Goal: Task Accomplishment & Management: Use online tool/utility

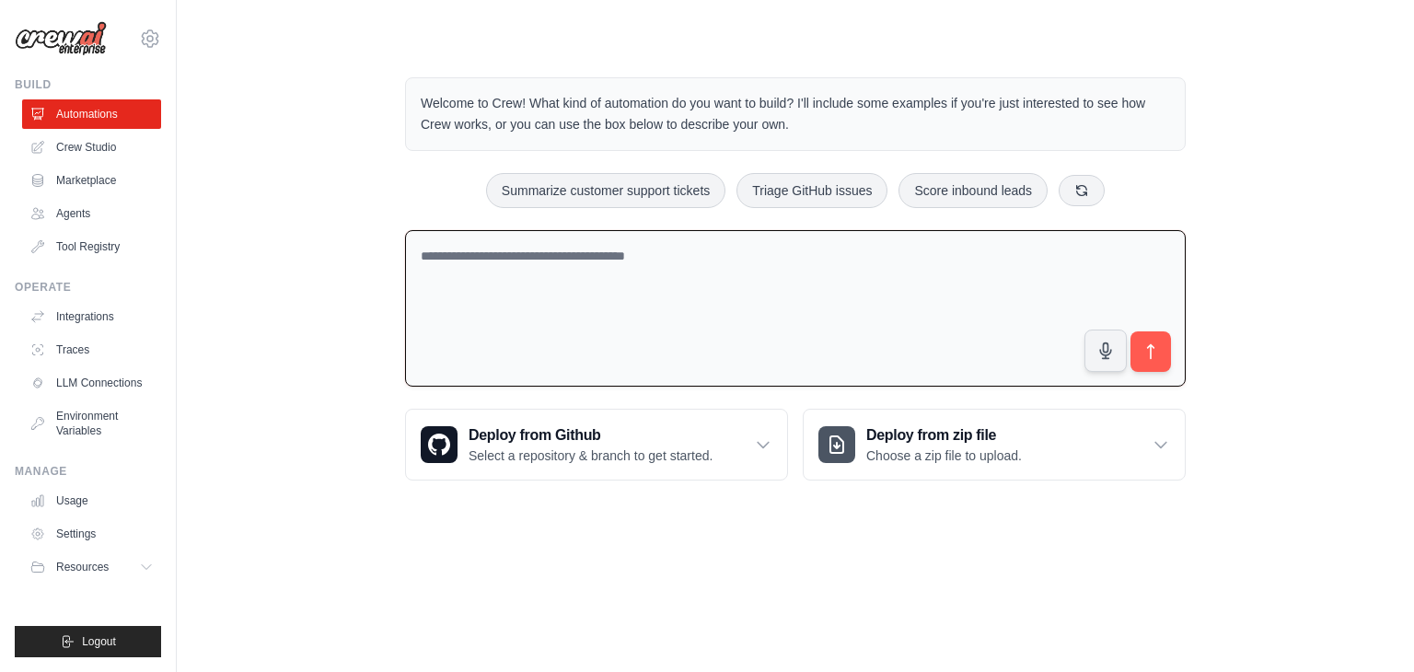
drag, startPoint x: 676, startPoint y: 258, endPoint x: 426, endPoint y: 253, distance: 249.6
click at [426, 253] on textarea at bounding box center [795, 308] width 781 height 157
click at [625, 306] on textarea at bounding box center [795, 308] width 781 height 157
paste textarea "**********"
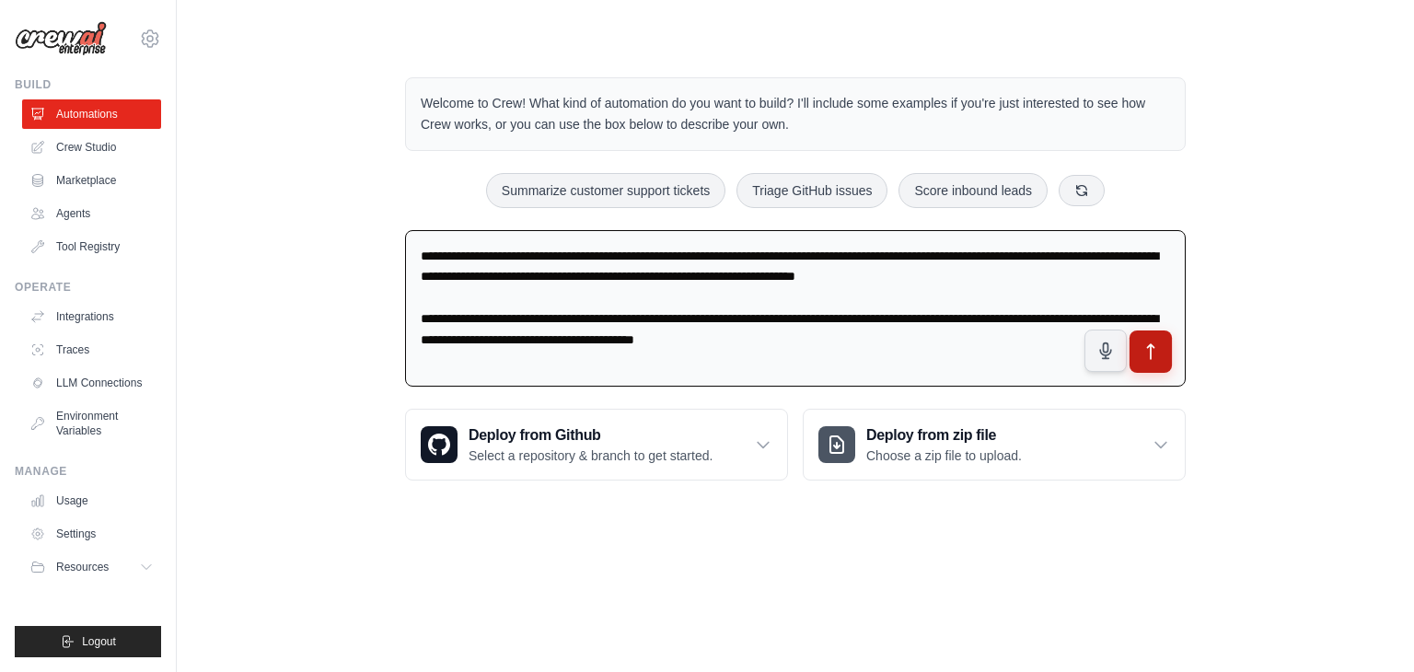
type textarea "**********"
click at [1164, 358] on button "submit" at bounding box center [1151, 352] width 42 height 42
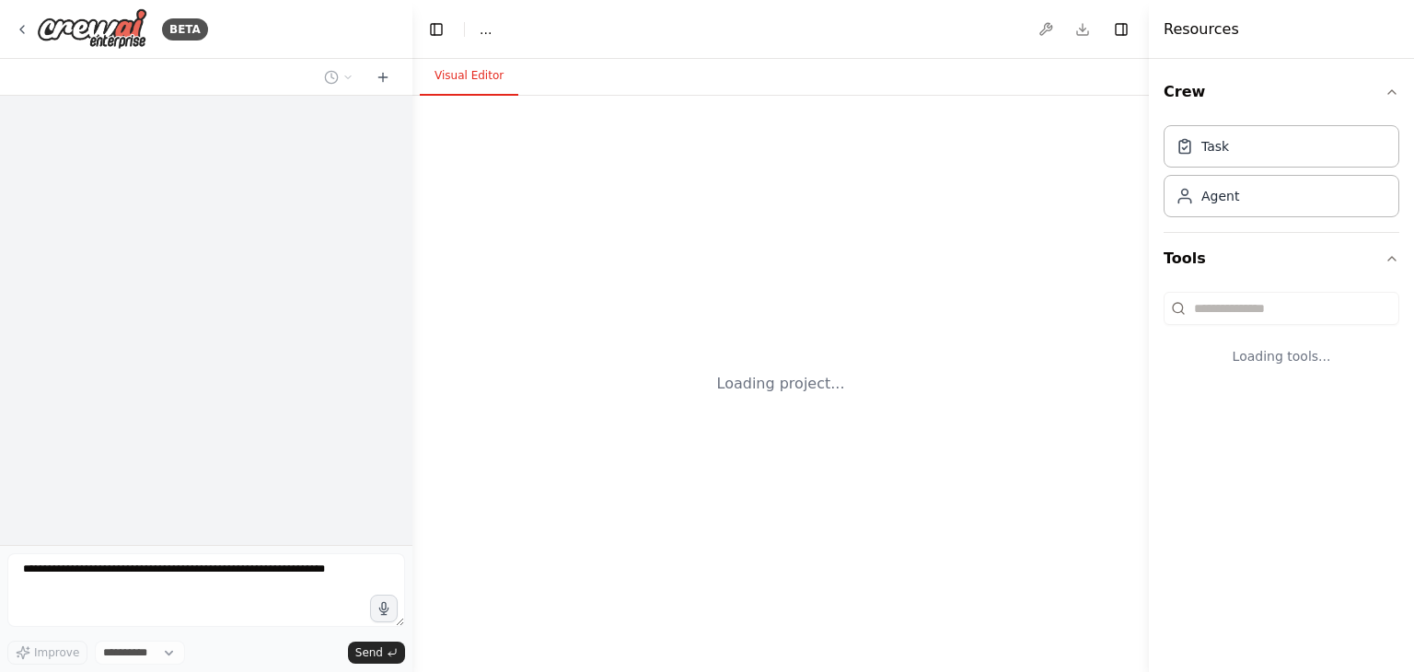
select select "****"
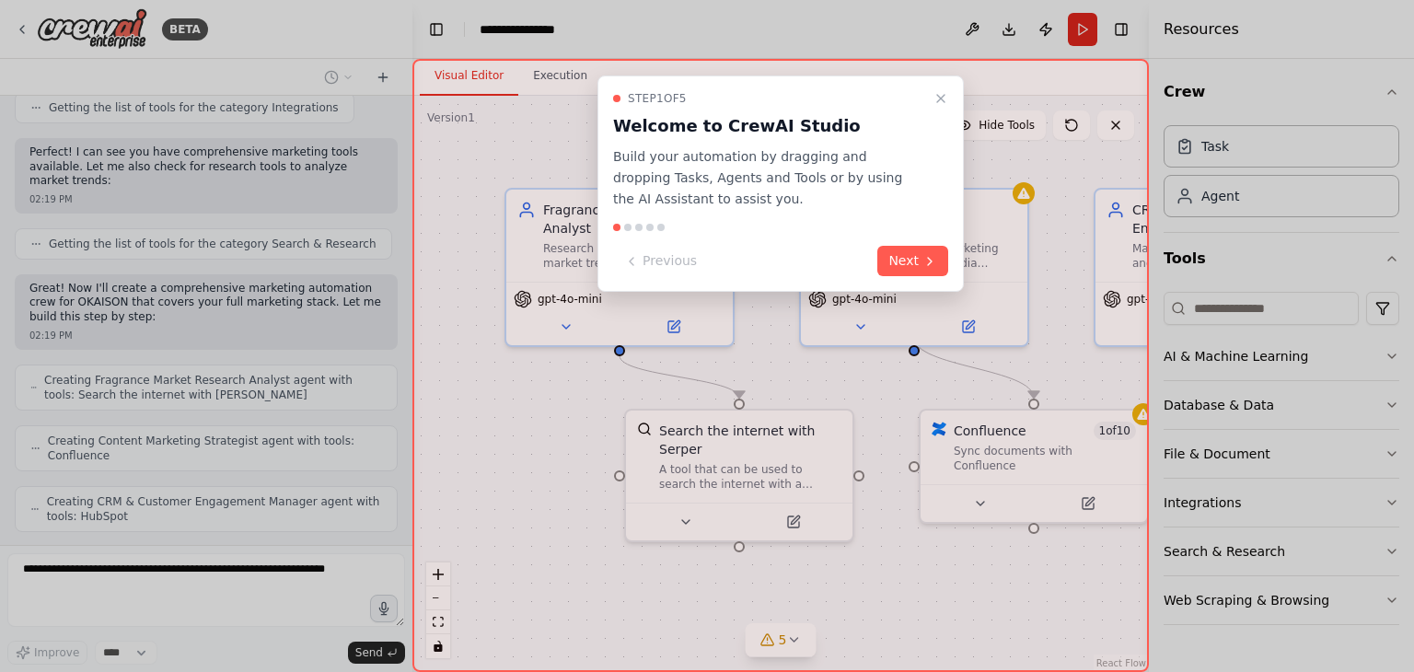
scroll to position [842, 0]
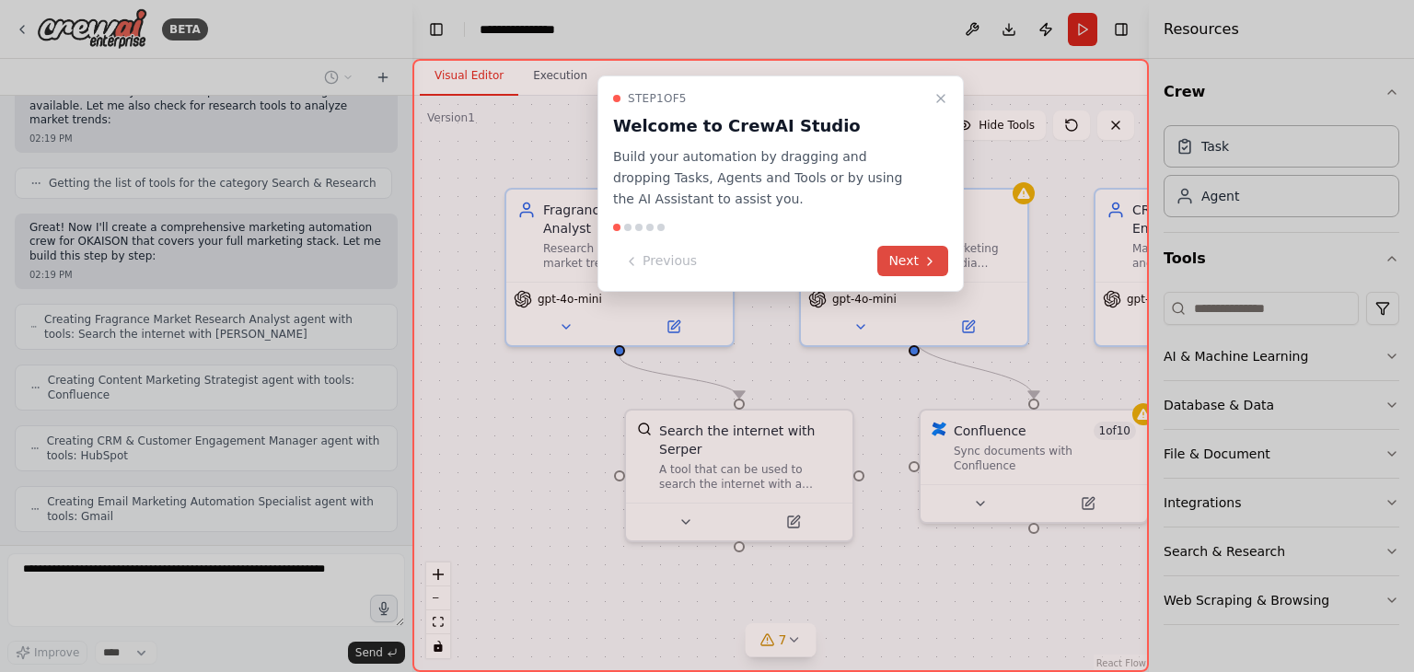
click at [940, 250] on button "Next" at bounding box center [913, 261] width 71 height 30
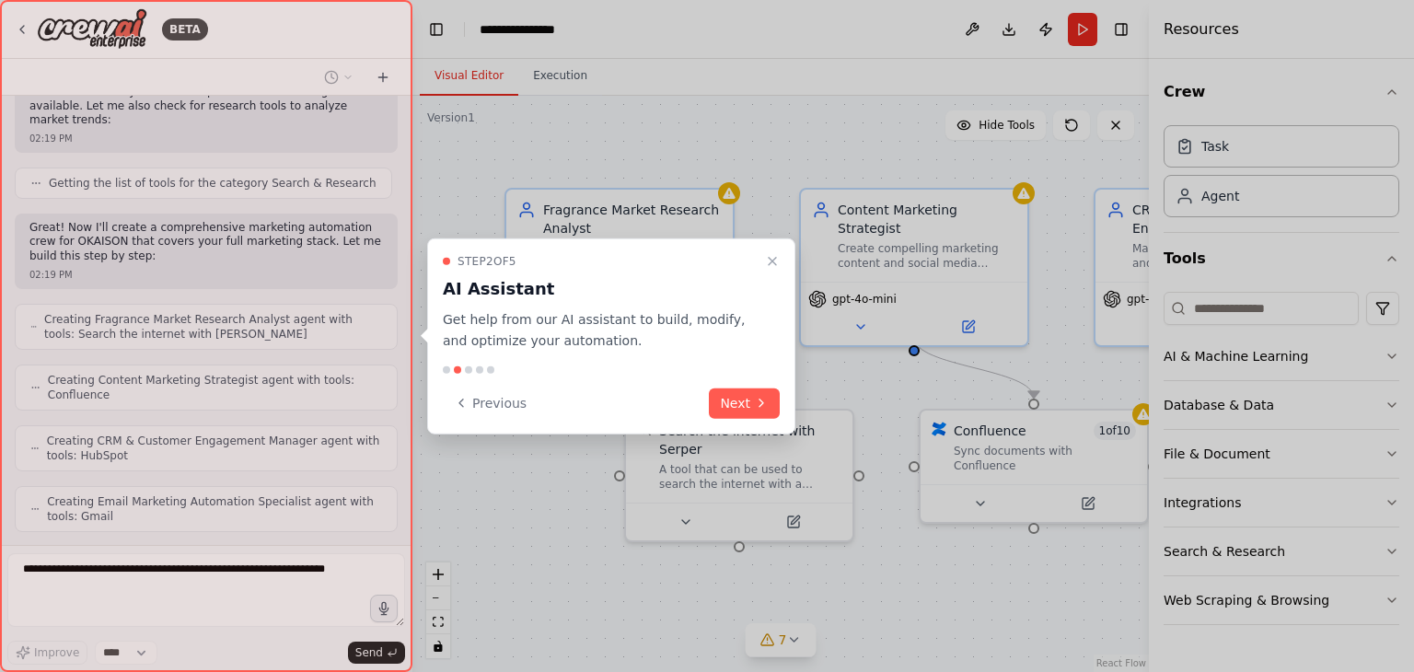
scroll to position [902, 0]
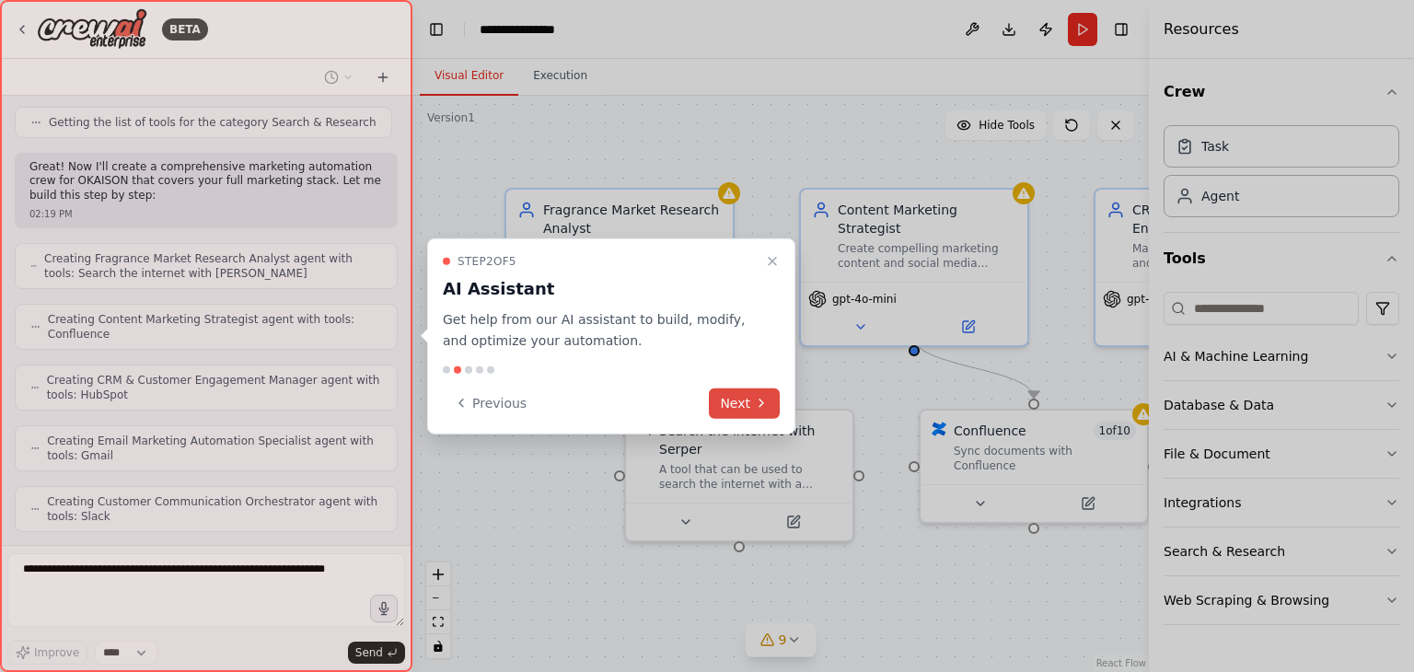
click at [738, 395] on button "Next" at bounding box center [744, 403] width 71 height 30
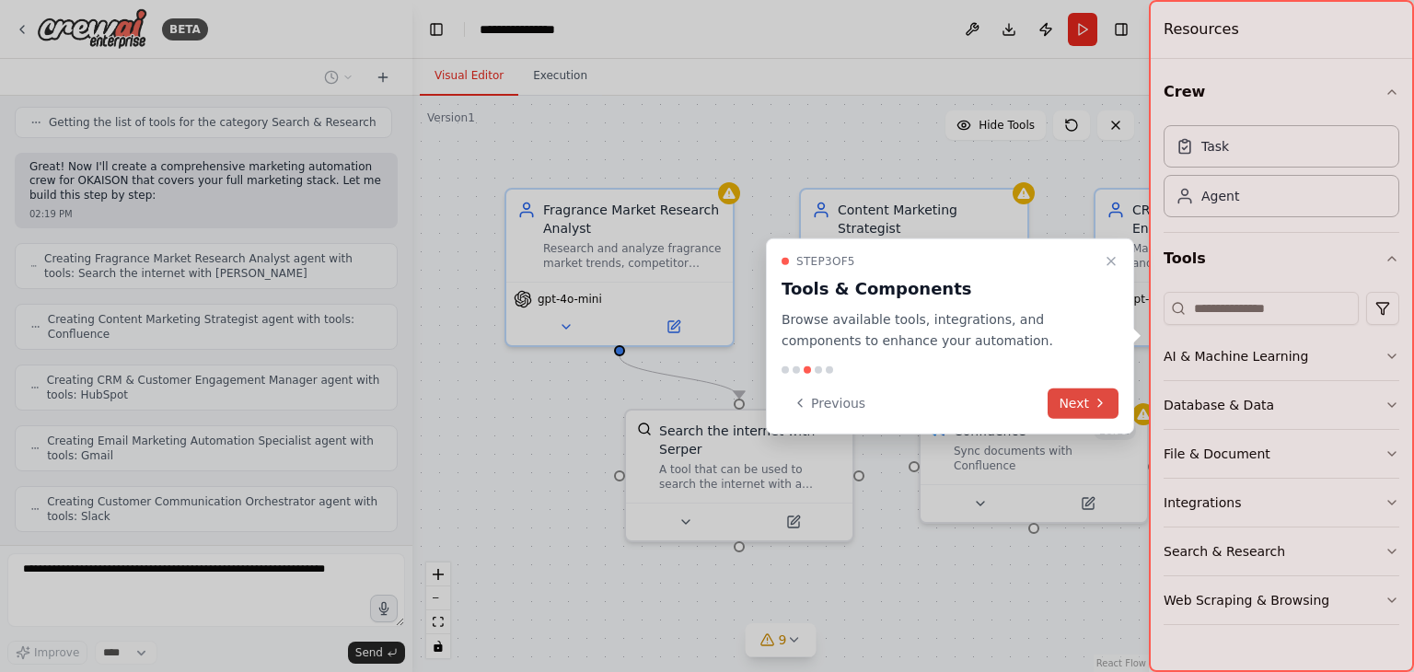
click at [1072, 397] on button "Next" at bounding box center [1083, 403] width 71 height 30
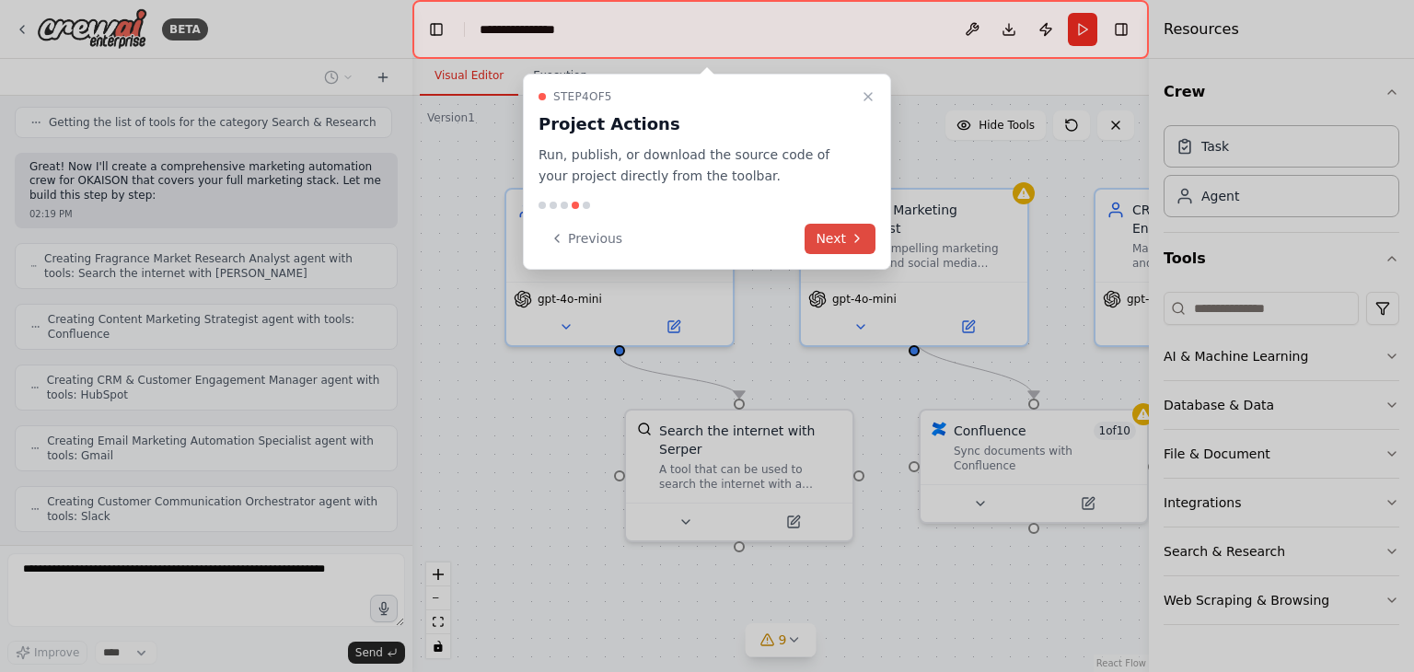
click at [820, 231] on button "Next" at bounding box center [840, 239] width 71 height 30
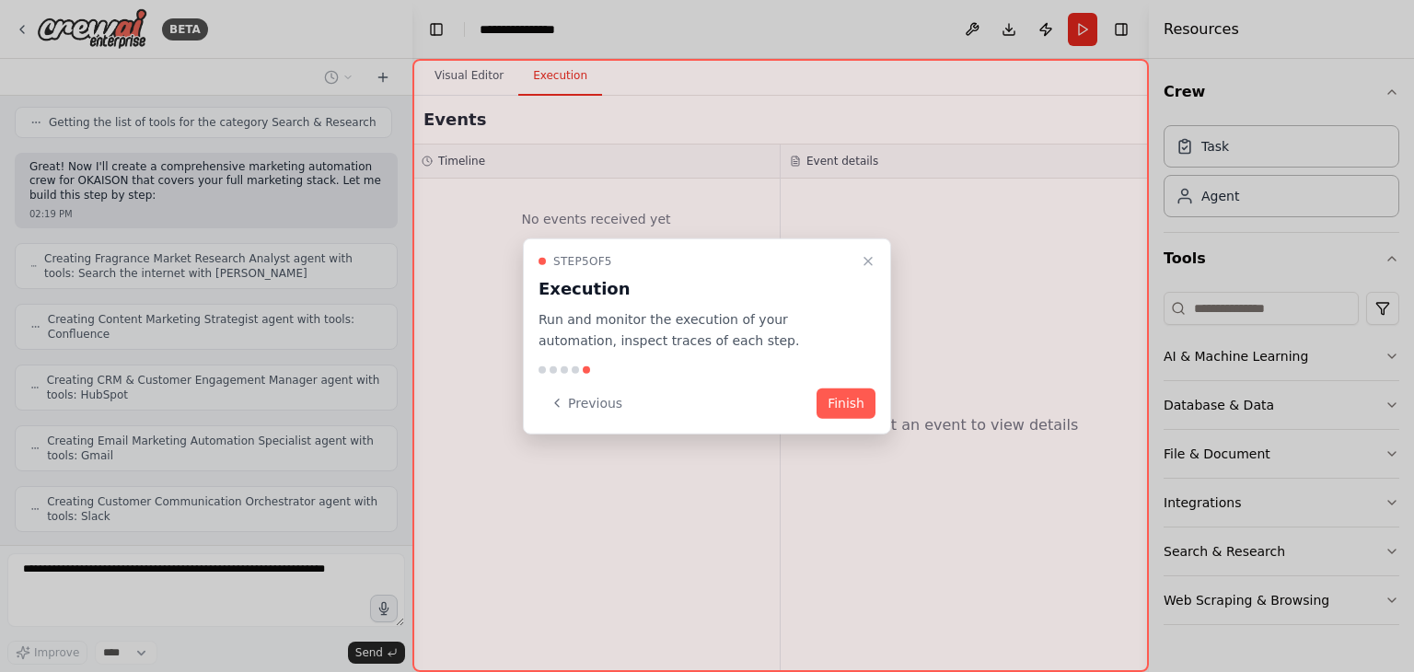
scroll to position [962, 0]
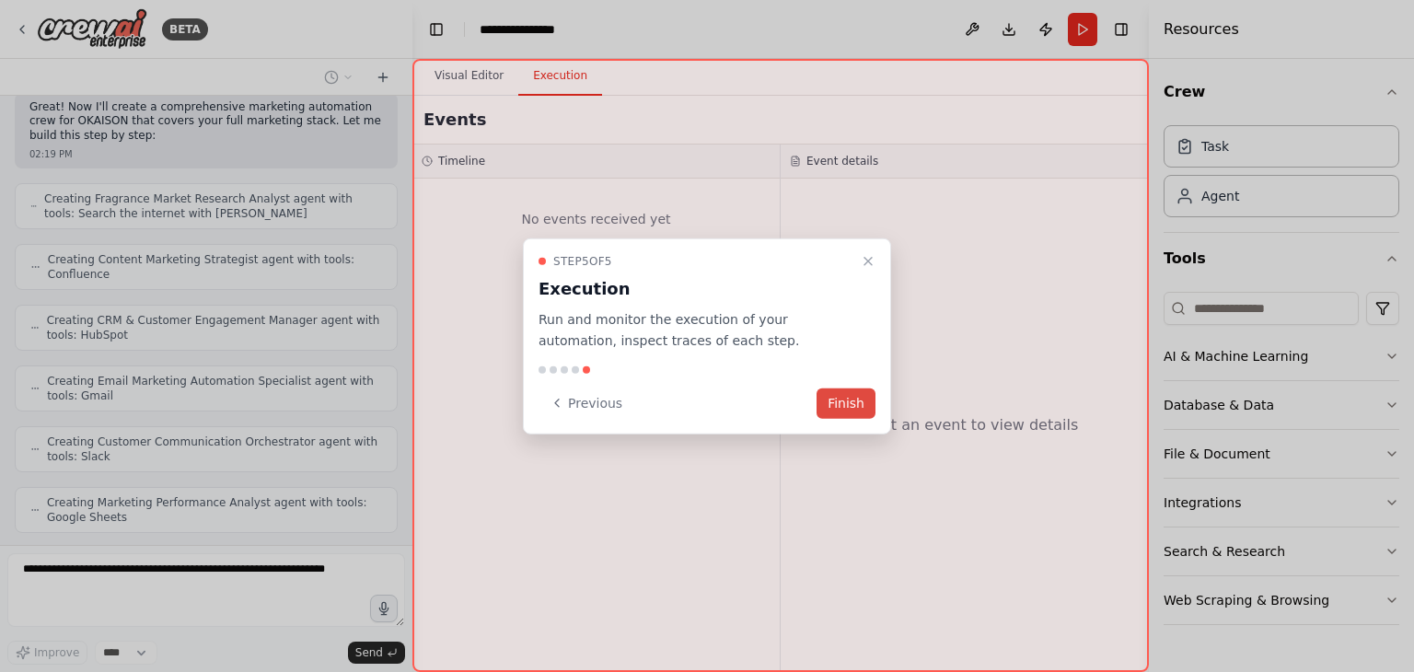
click at [855, 400] on button "Finish" at bounding box center [846, 403] width 59 height 30
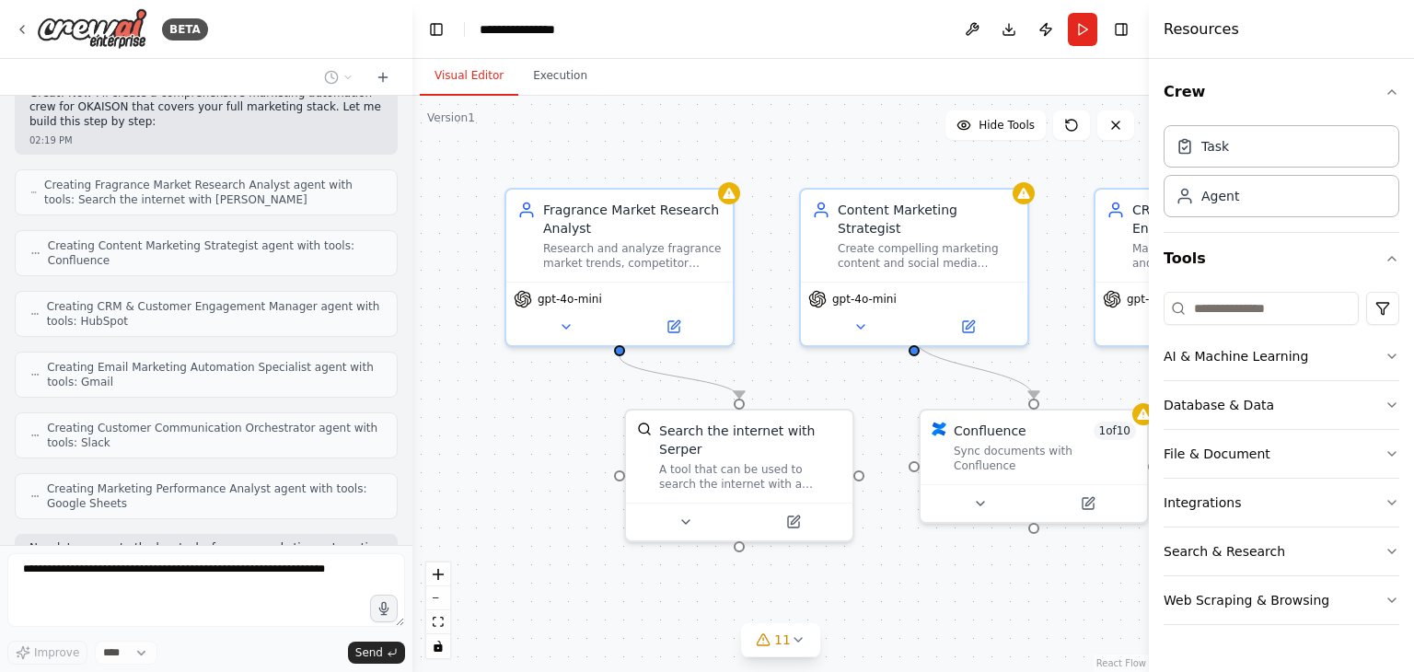
scroll to position [1084, 0]
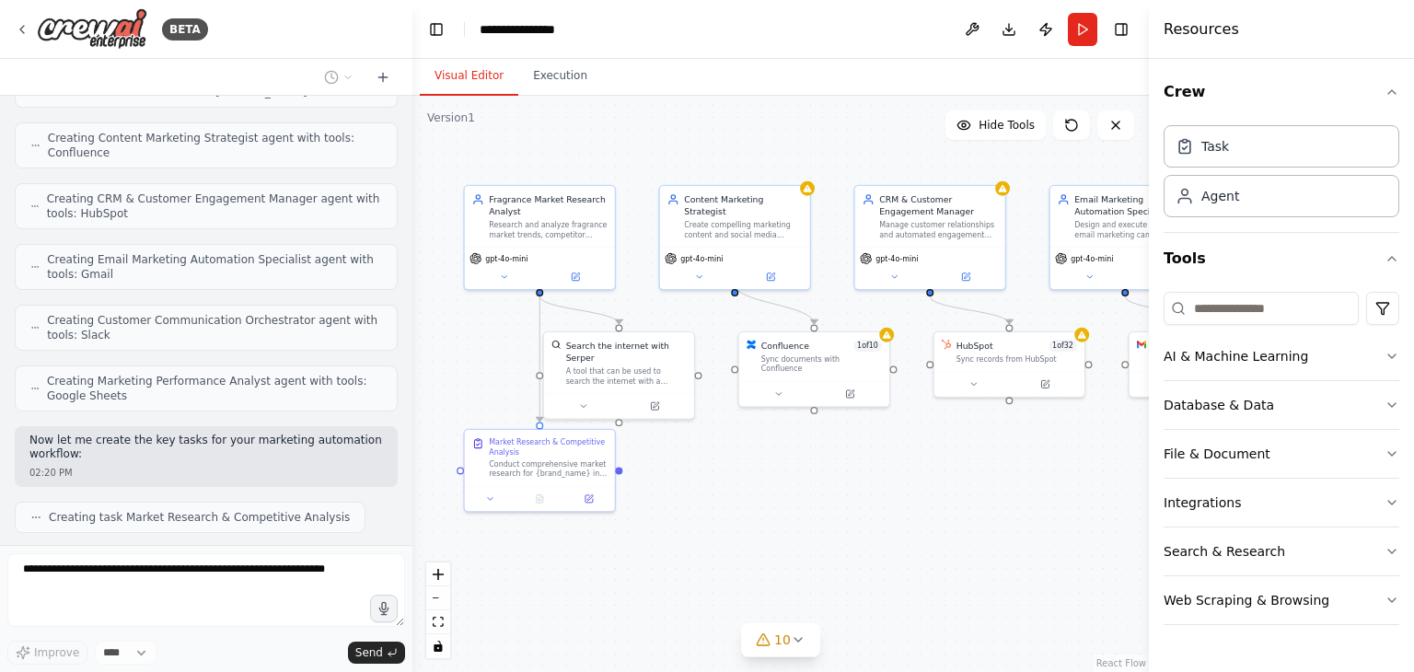
drag, startPoint x: 965, startPoint y: 497, endPoint x: 816, endPoint y: 438, distance: 160.4
click at [816, 438] on div ".deletable-edge-delete-btn { width: 20px; height: 20px; border: 0px solid #ffff…" at bounding box center [781, 384] width 737 height 576
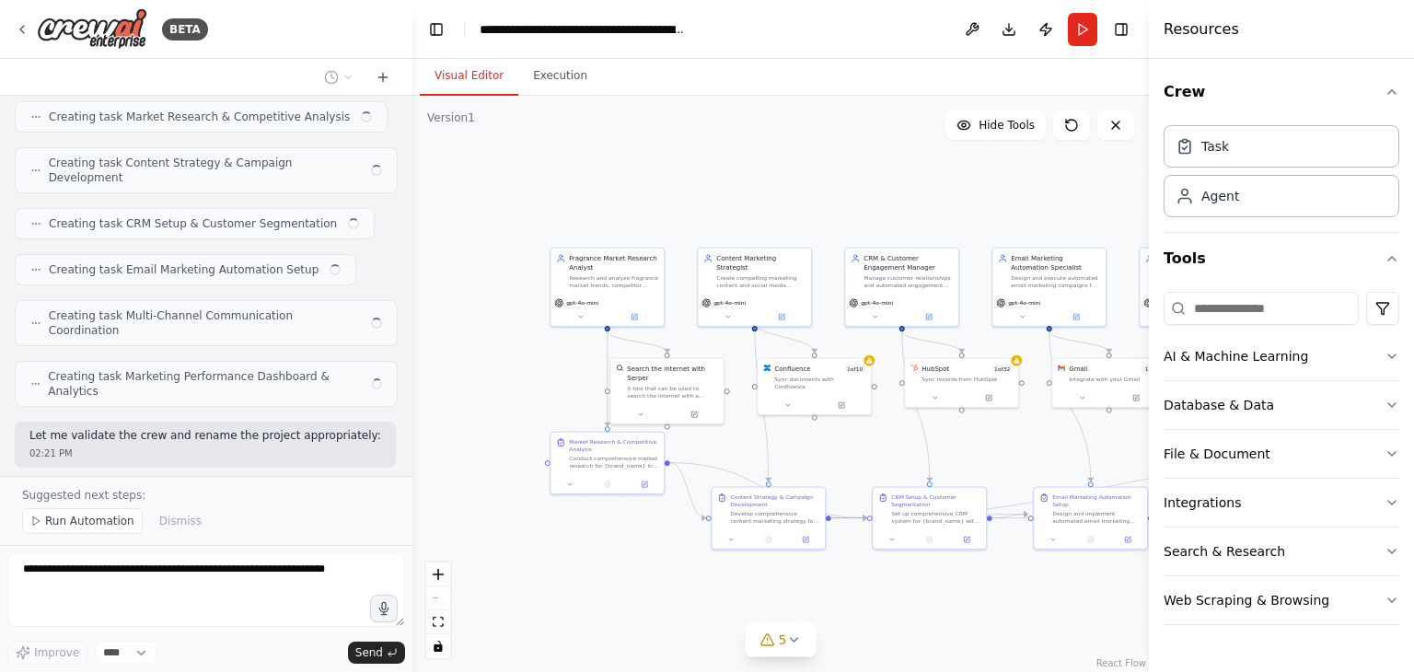
scroll to position [3172, 0]
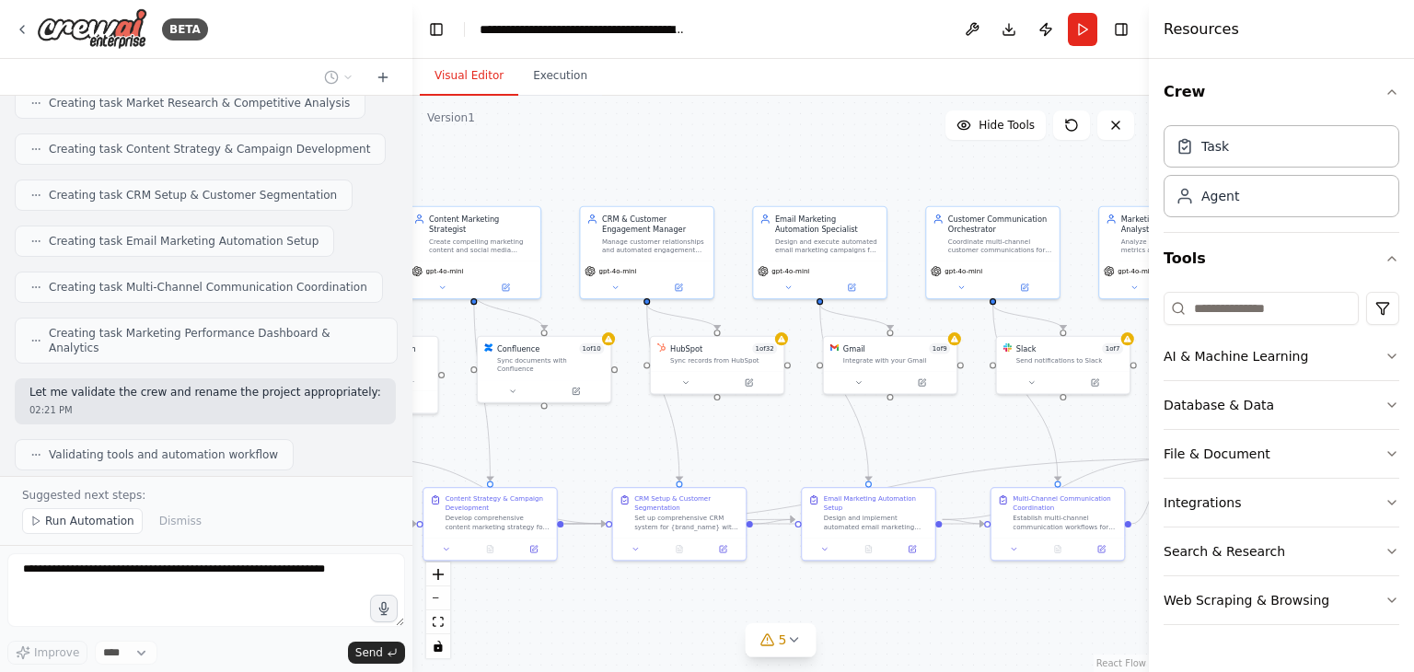
drag, startPoint x: 895, startPoint y: 167, endPoint x: 589, endPoint y: 130, distance: 307.9
click at [589, 130] on div ".deletable-edge-delete-btn { width: 20px; height: 20px; border: 0px solid #ffff…" at bounding box center [781, 384] width 737 height 576
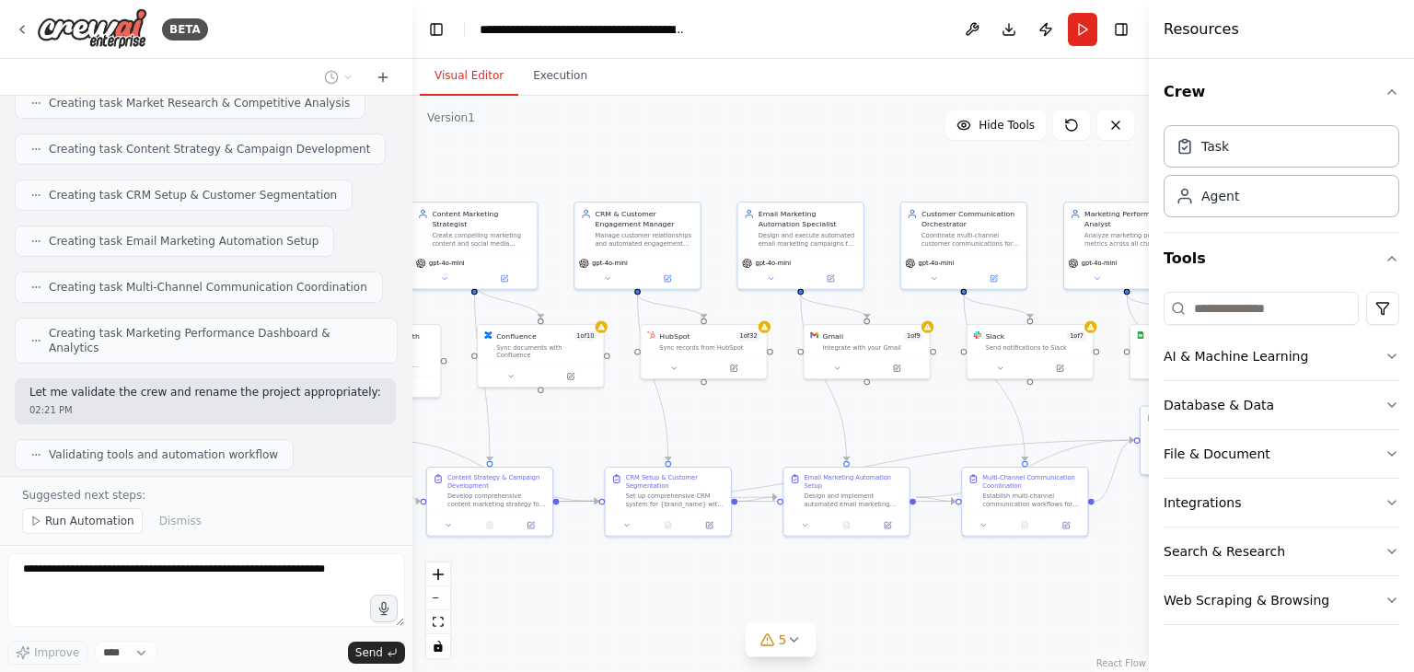
drag, startPoint x: 501, startPoint y: 149, endPoint x: 746, endPoint y: 146, distance: 245.0
click at [746, 146] on div ".deletable-edge-delete-btn { width: 20px; height: 20px; border: 0px solid #ffff…" at bounding box center [781, 384] width 737 height 576
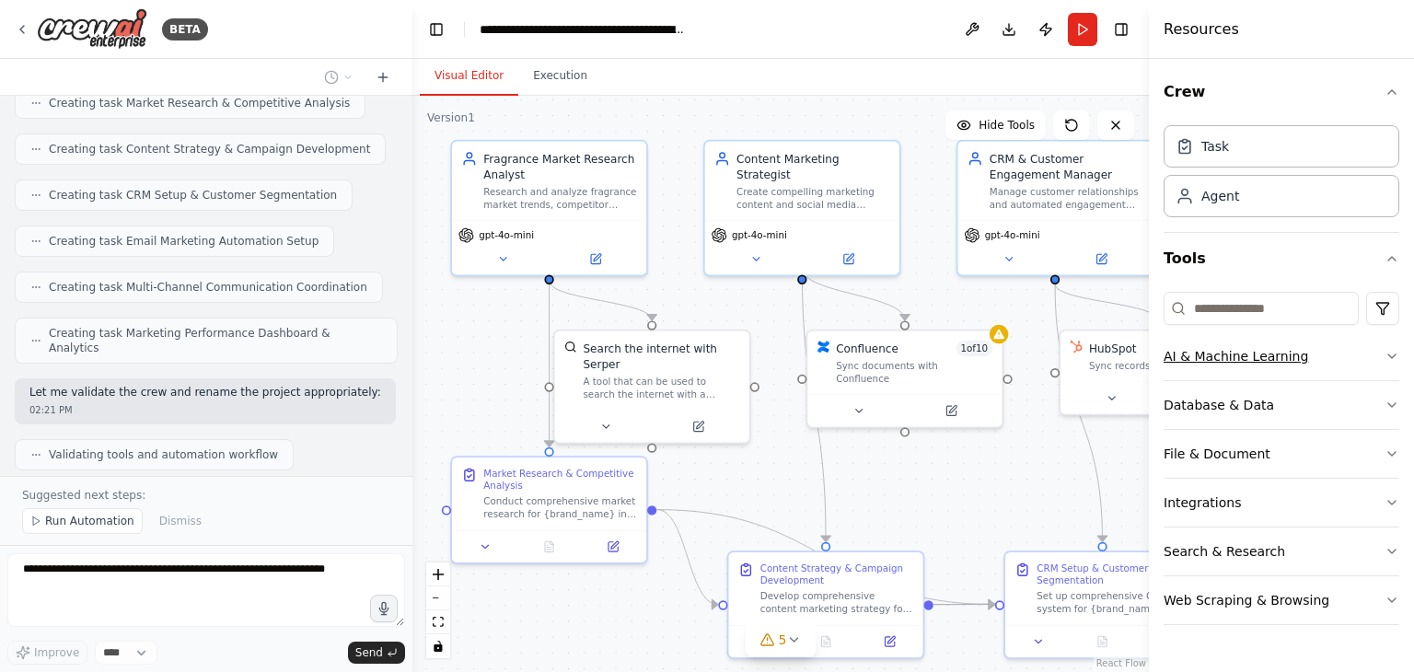
click at [1305, 352] on button "AI & Machine Learning" at bounding box center [1282, 356] width 236 height 48
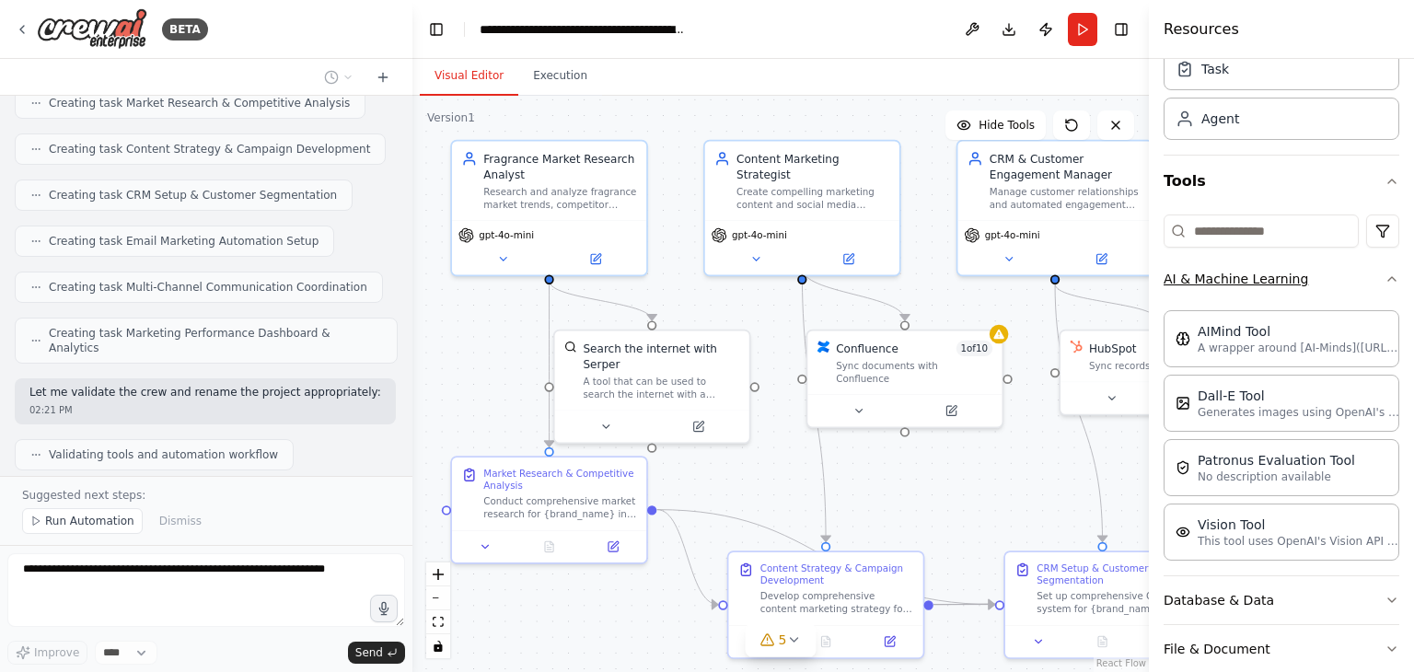
scroll to position [81, 0]
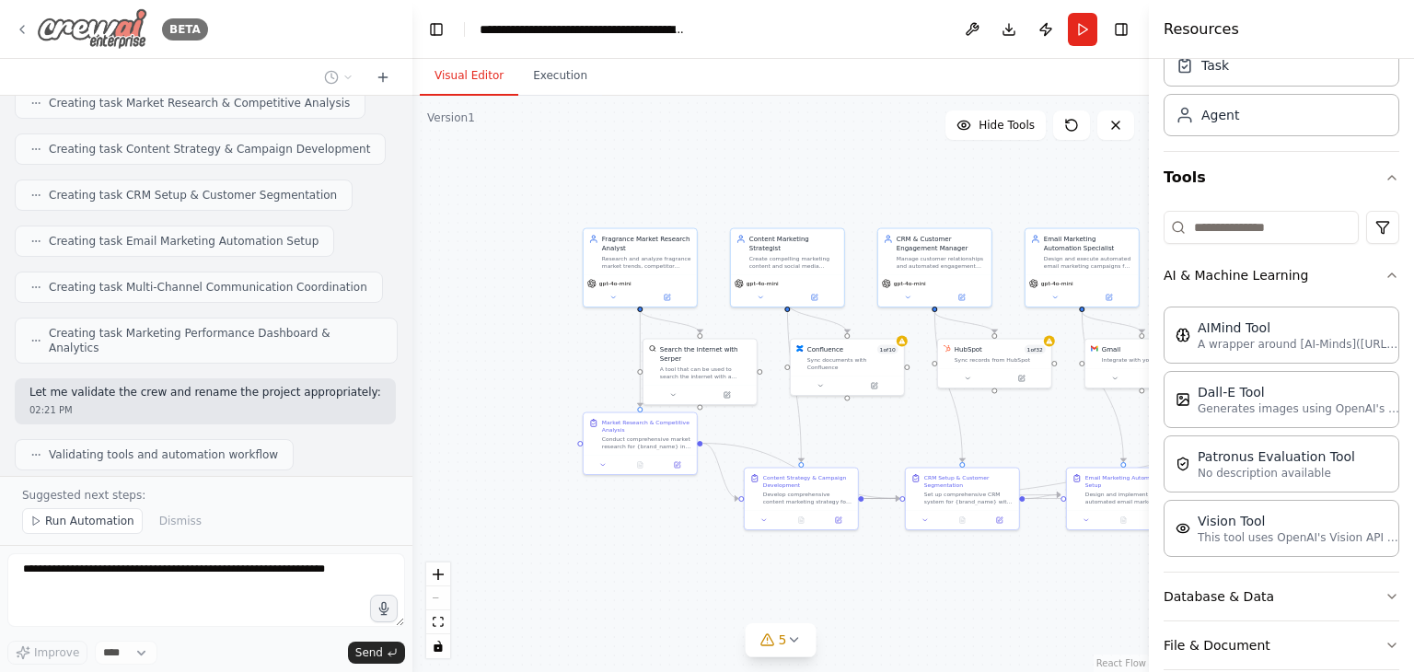
click at [26, 31] on icon at bounding box center [22, 29] width 15 height 15
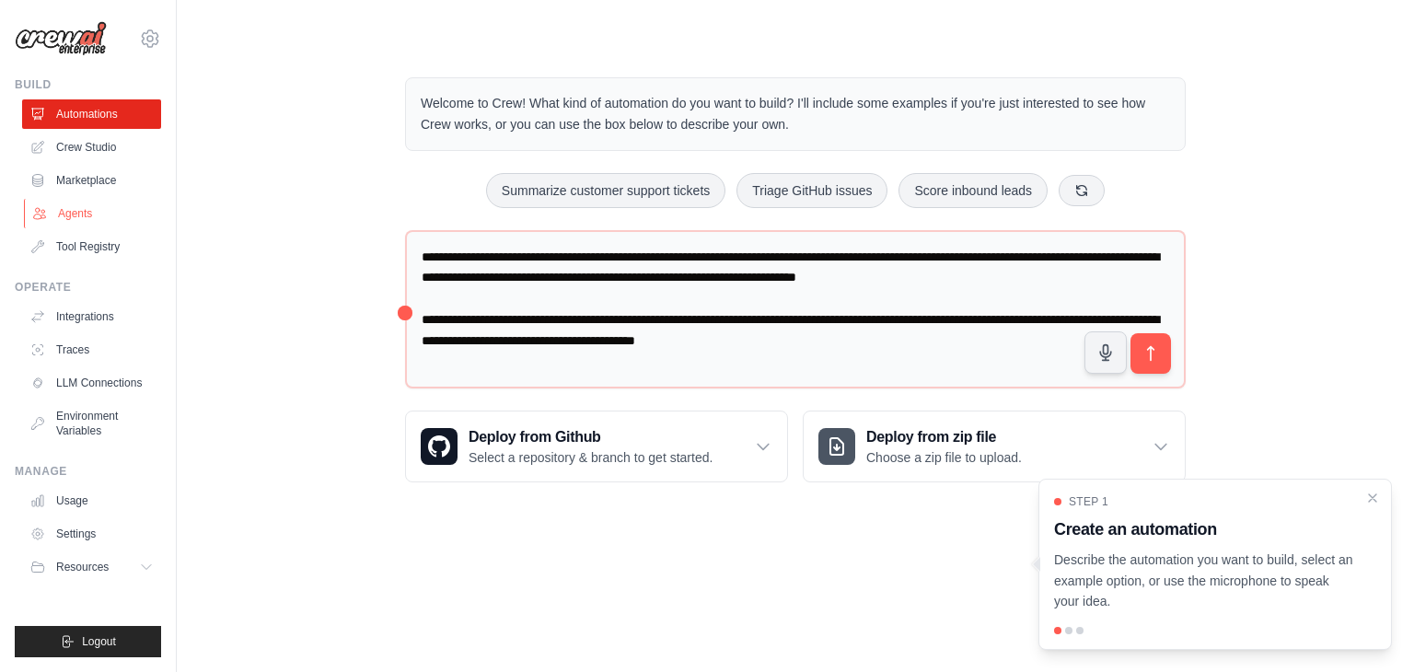
click at [74, 215] on link "Agents" at bounding box center [93, 213] width 139 height 29
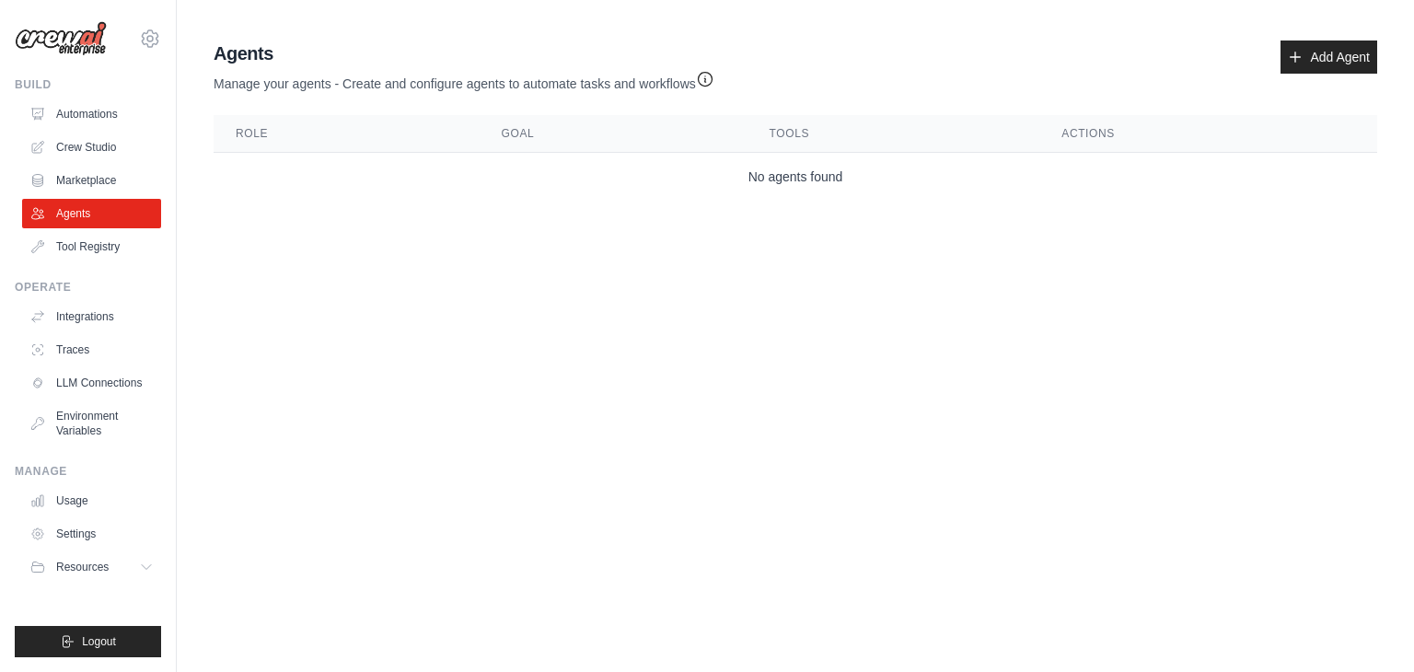
click at [63, 36] on img at bounding box center [61, 38] width 92 height 35
